Goal: Information Seeking & Learning: Learn about a topic

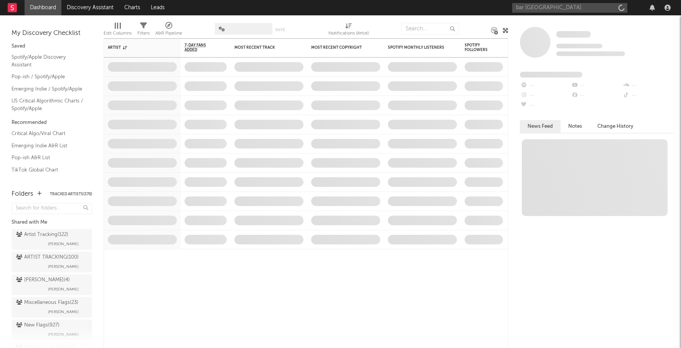
type input "bar [GEOGRAPHIC_DATA]"
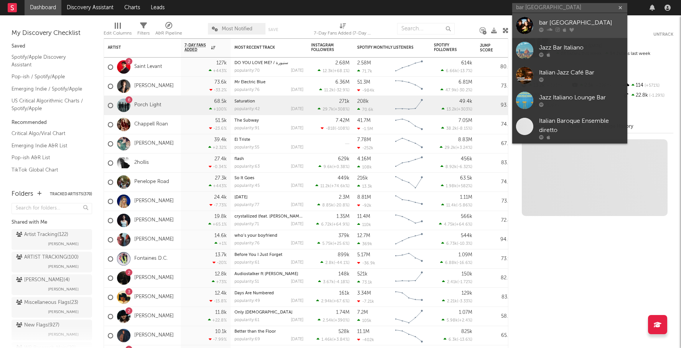
click at [568, 19] on div "bar [GEOGRAPHIC_DATA]" at bounding box center [581, 22] width 84 height 9
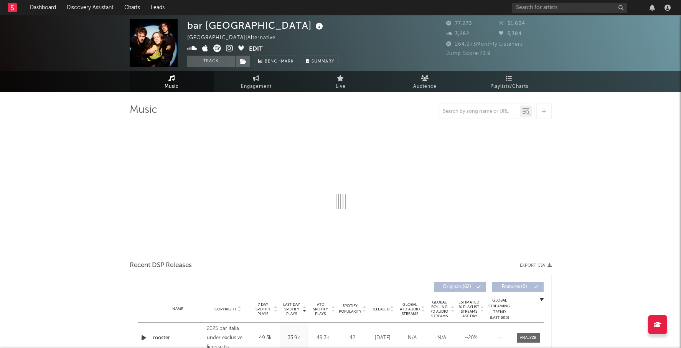
select select "6m"
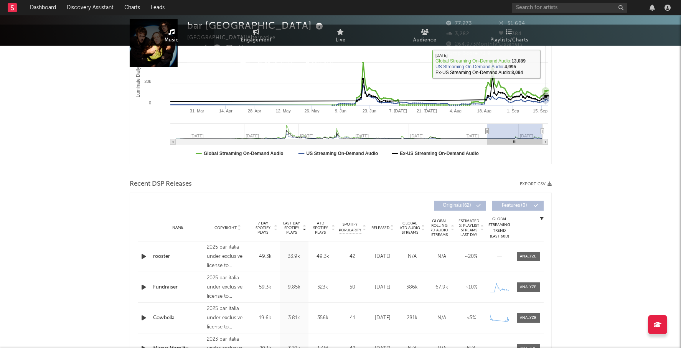
scroll to position [229, 0]
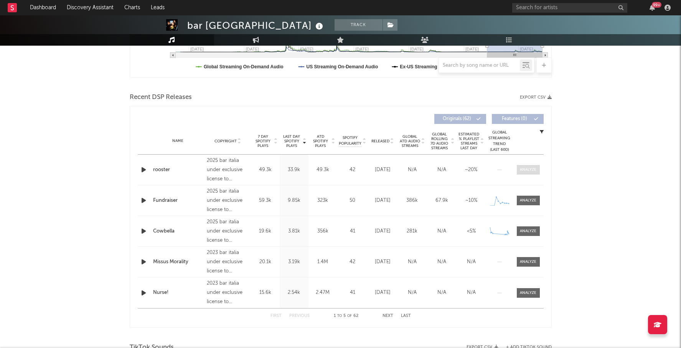
click at [531, 171] on div at bounding box center [528, 170] width 17 height 6
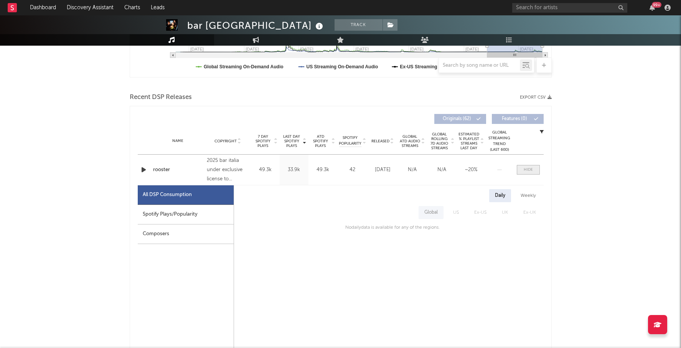
click at [526, 168] on div at bounding box center [528, 170] width 9 height 6
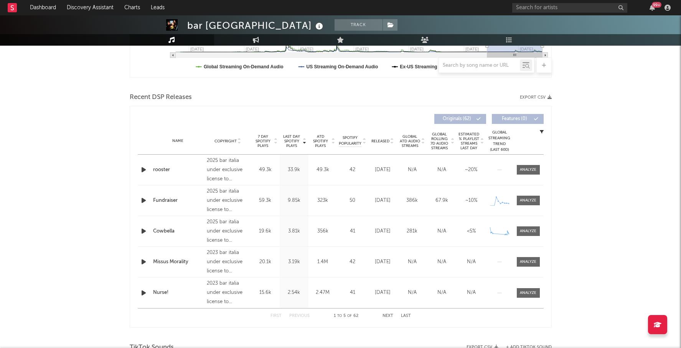
scroll to position [0, 0]
